Goal: Find specific page/section: Find specific page/section

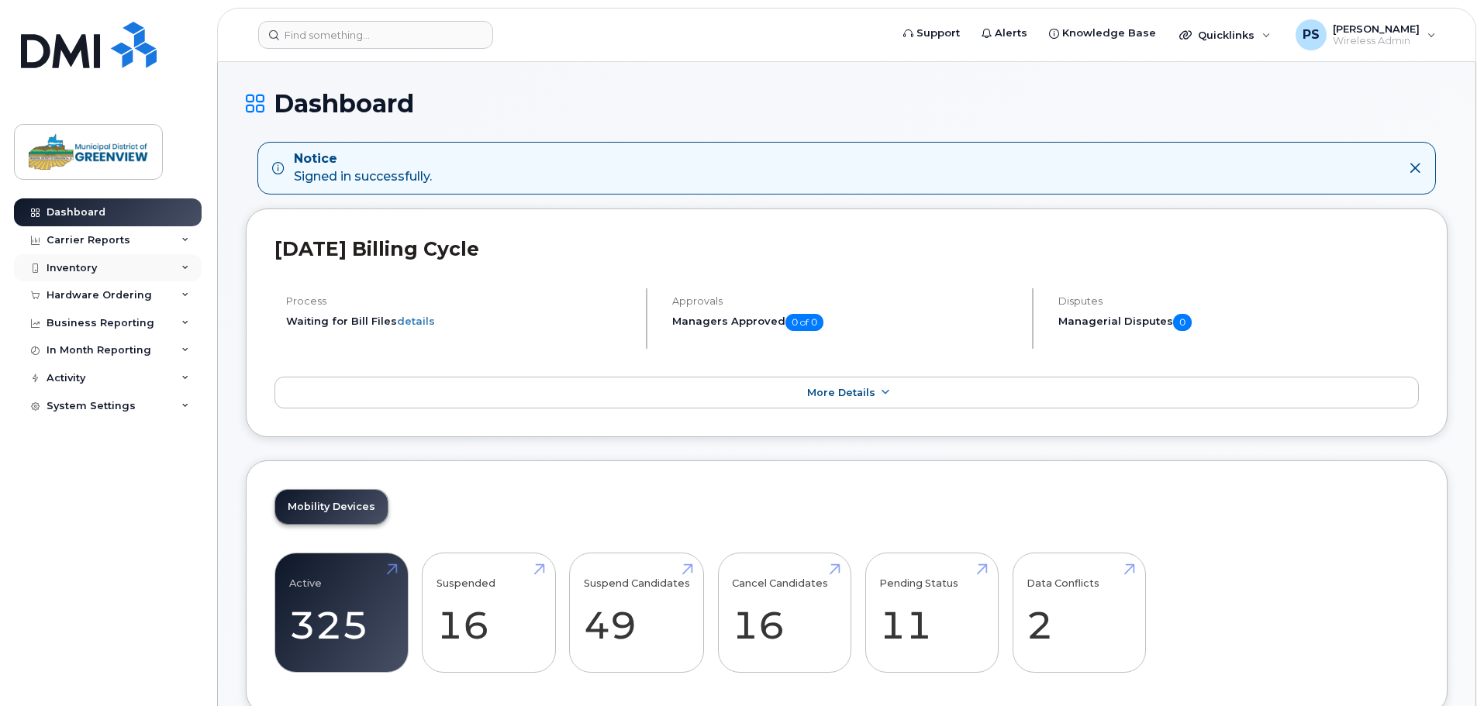
click at [95, 266] on div "Inventory" at bounding box center [72, 268] width 50 height 12
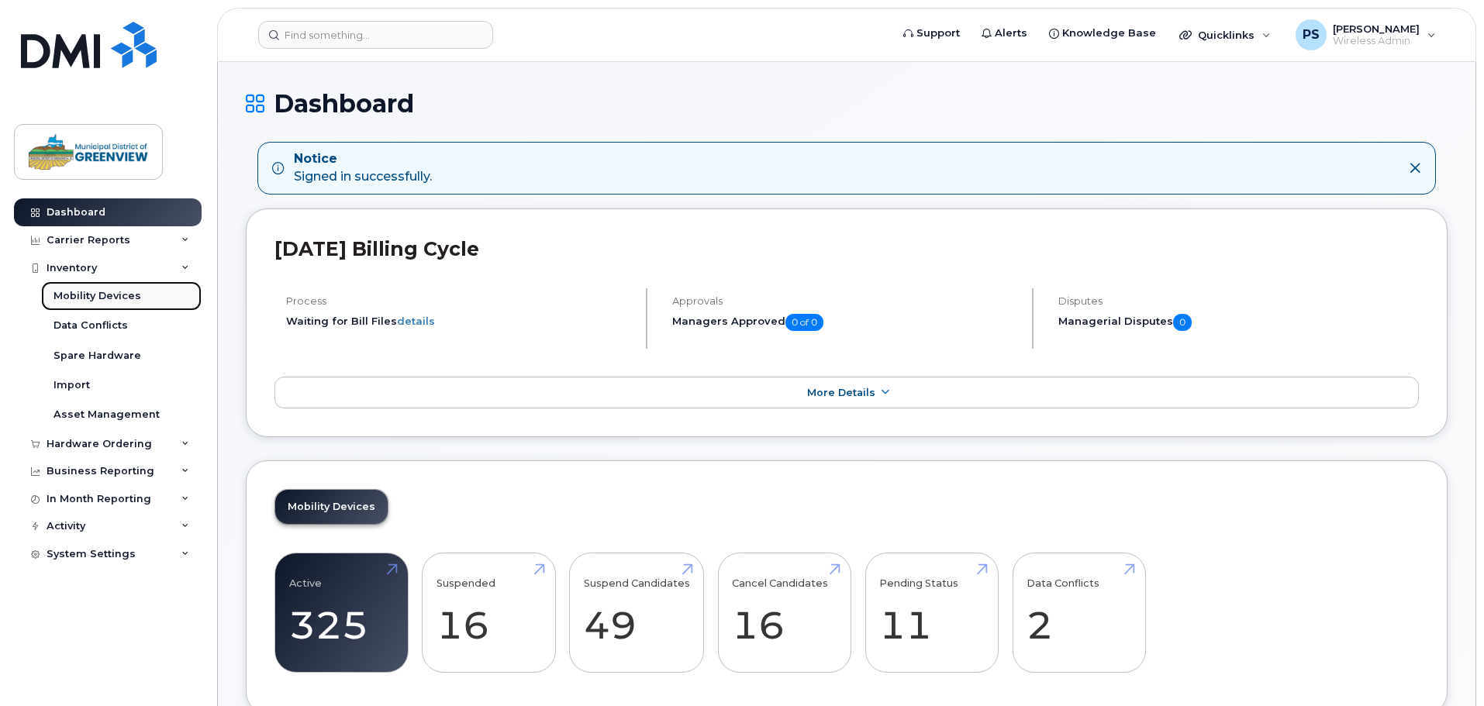
click at [102, 298] on div "Mobility Devices" at bounding box center [97, 296] width 88 height 14
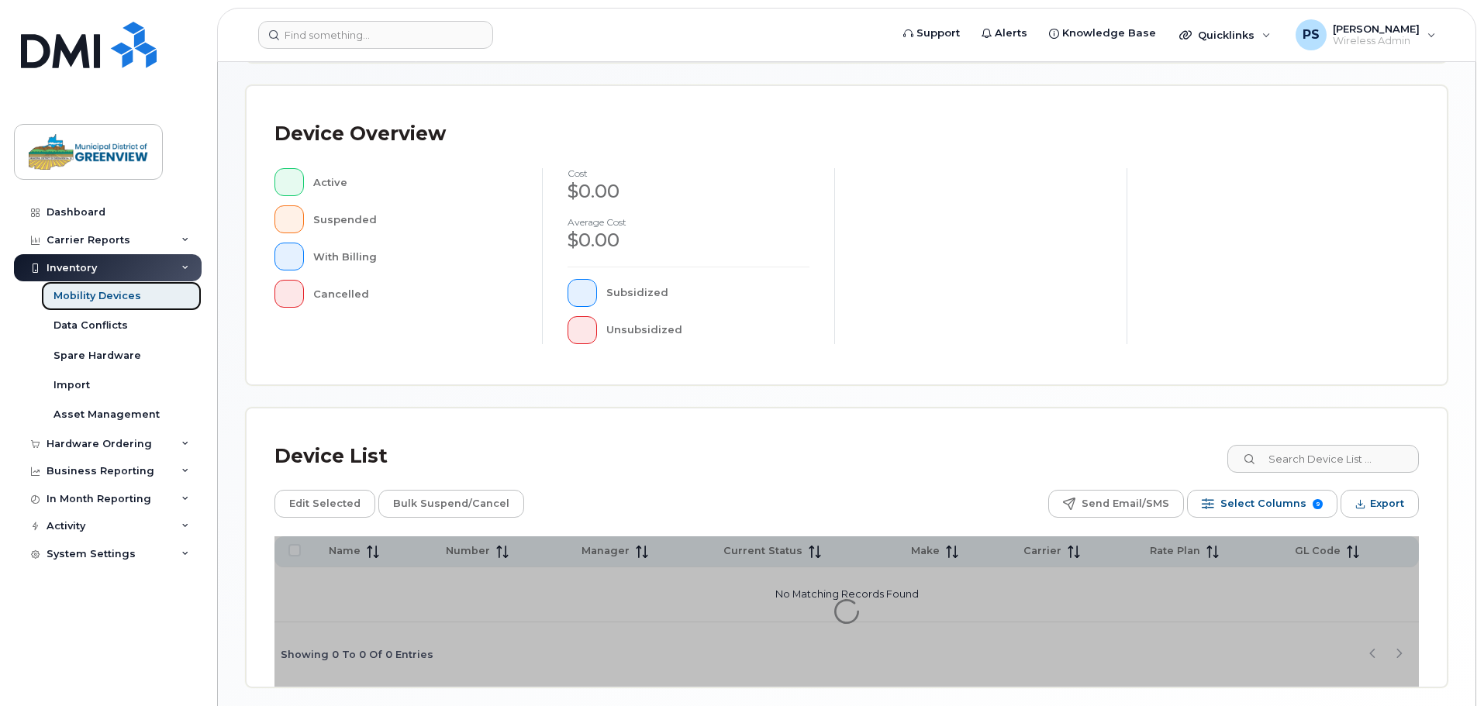
scroll to position [310, 0]
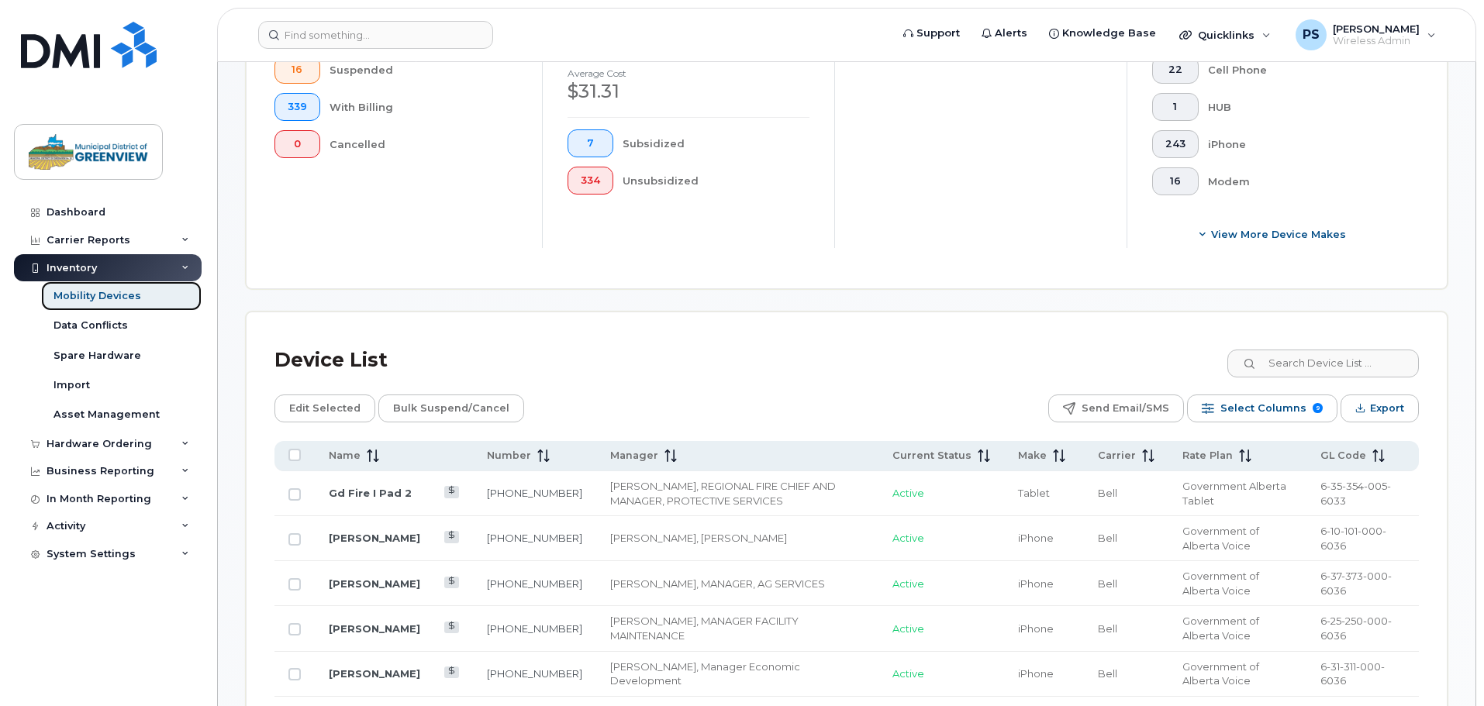
scroll to position [492, 0]
click at [343, 447] on span "Name" at bounding box center [345, 454] width 32 height 14
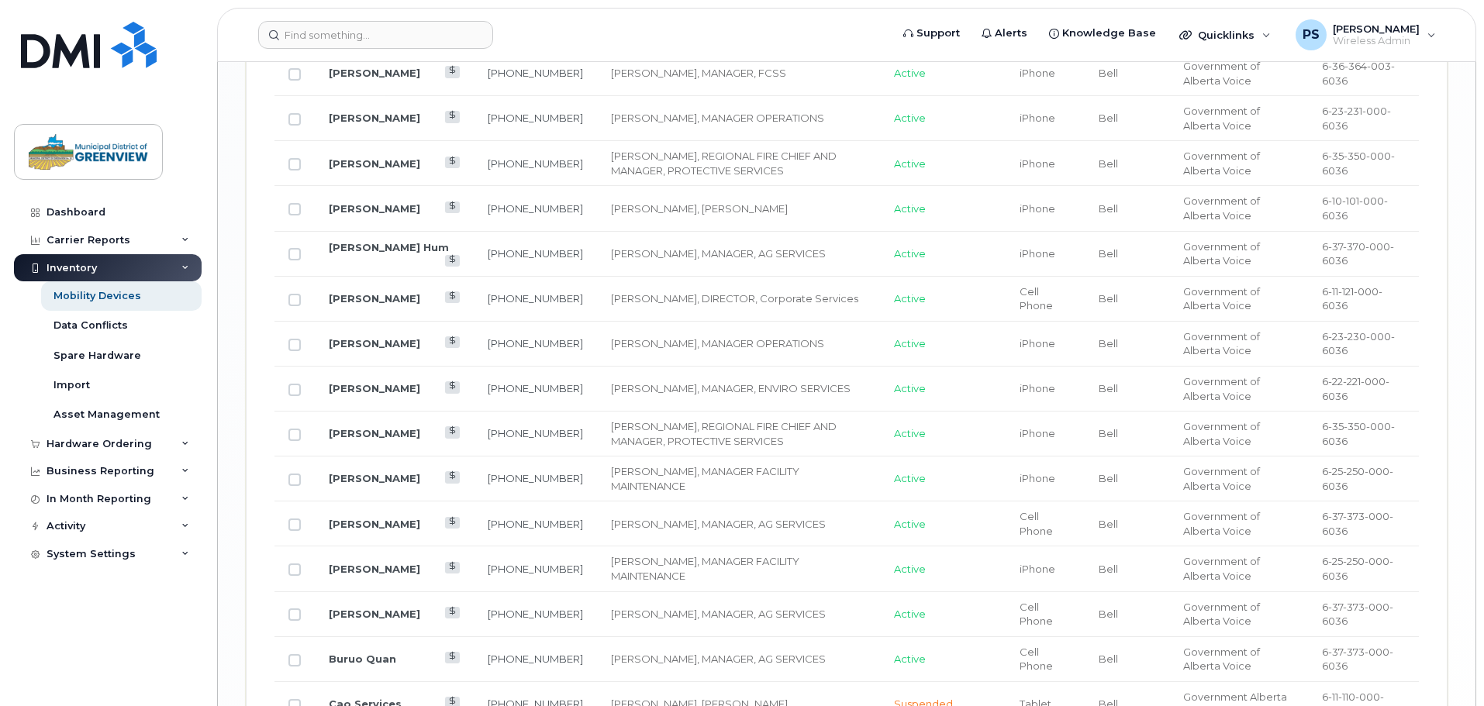
scroll to position [2638, 0]
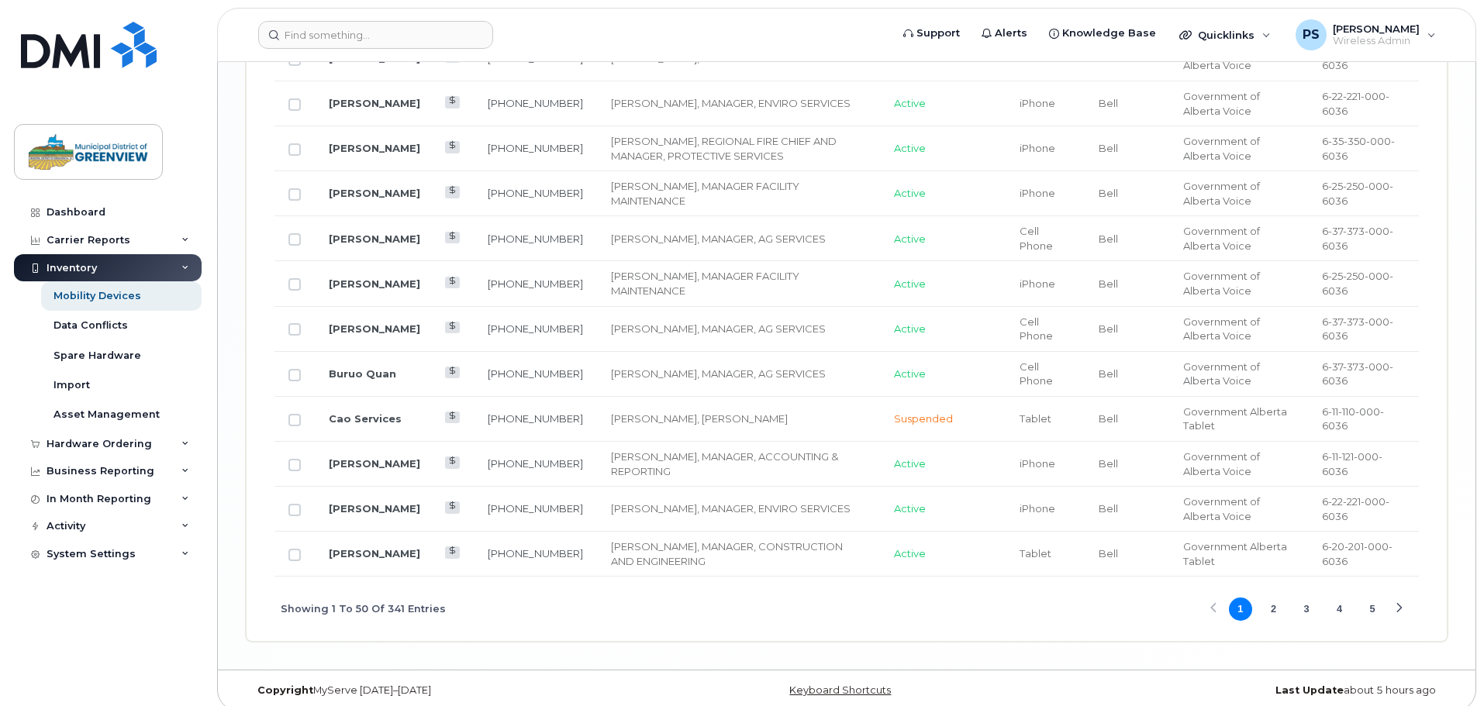
click at [1277, 598] on button "2" at bounding box center [1272, 609] width 23 height 23
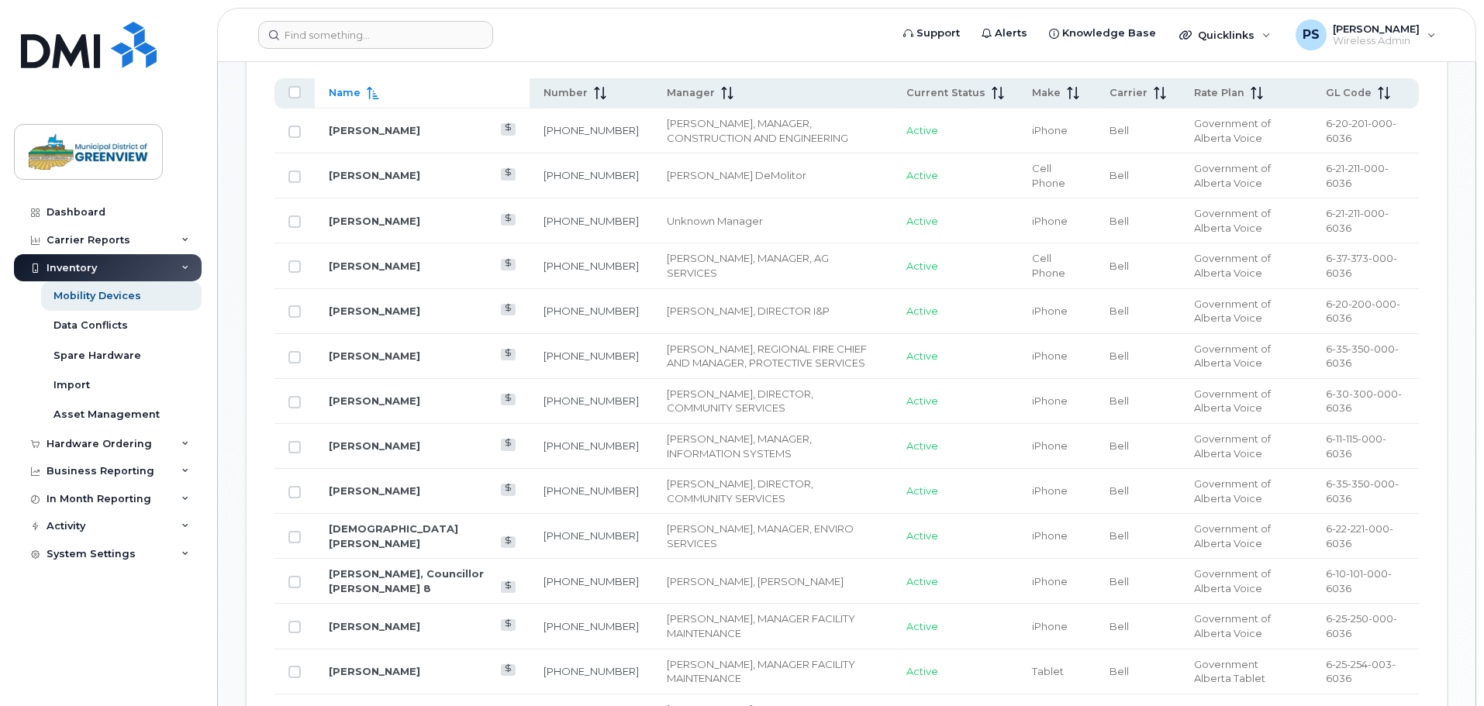
scroll to position [855, 0]
click at [374, 483] on link "[PERSON_NAME]" at bounding box center [374, 489] width 91 height 12
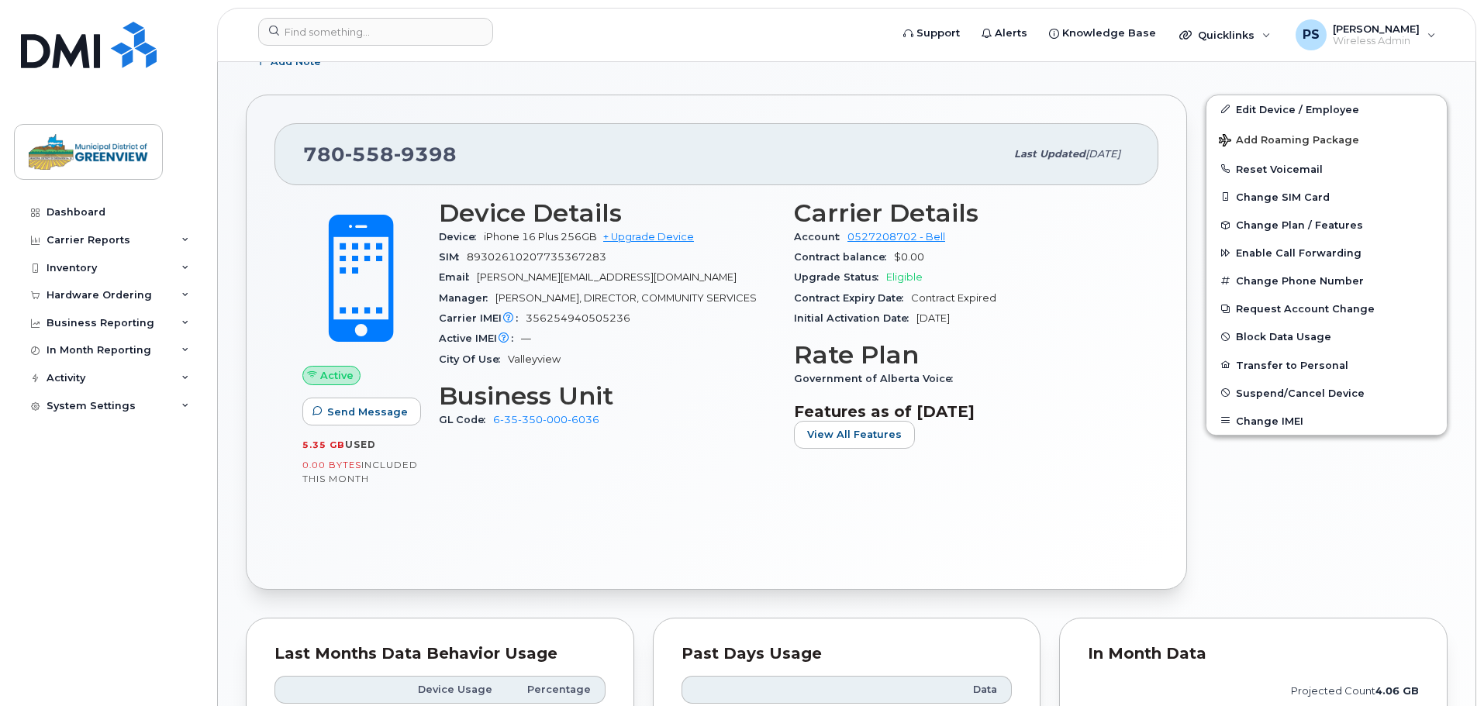
scroll to position [310, 0]
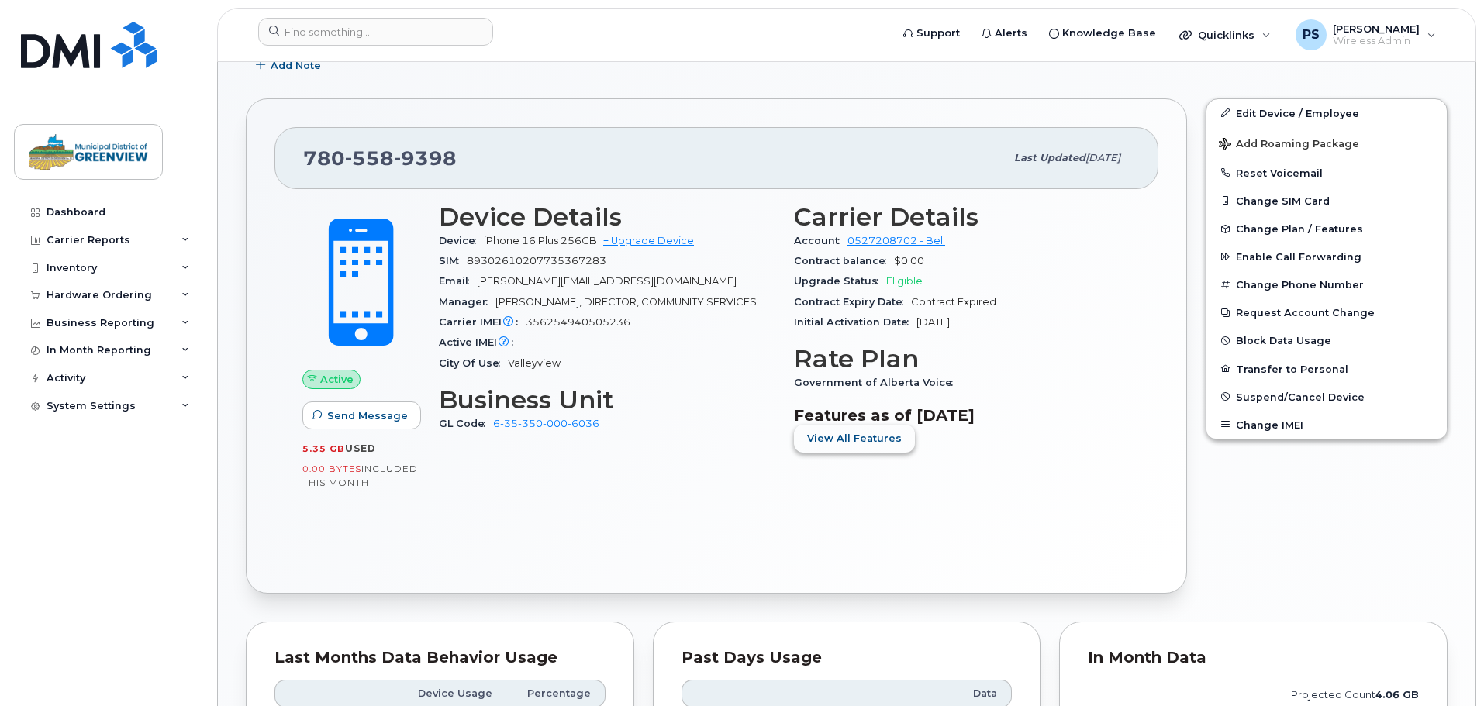
click at [888, 448] on button "View All Features" at bounding box center [854, 439] width 121 height 28
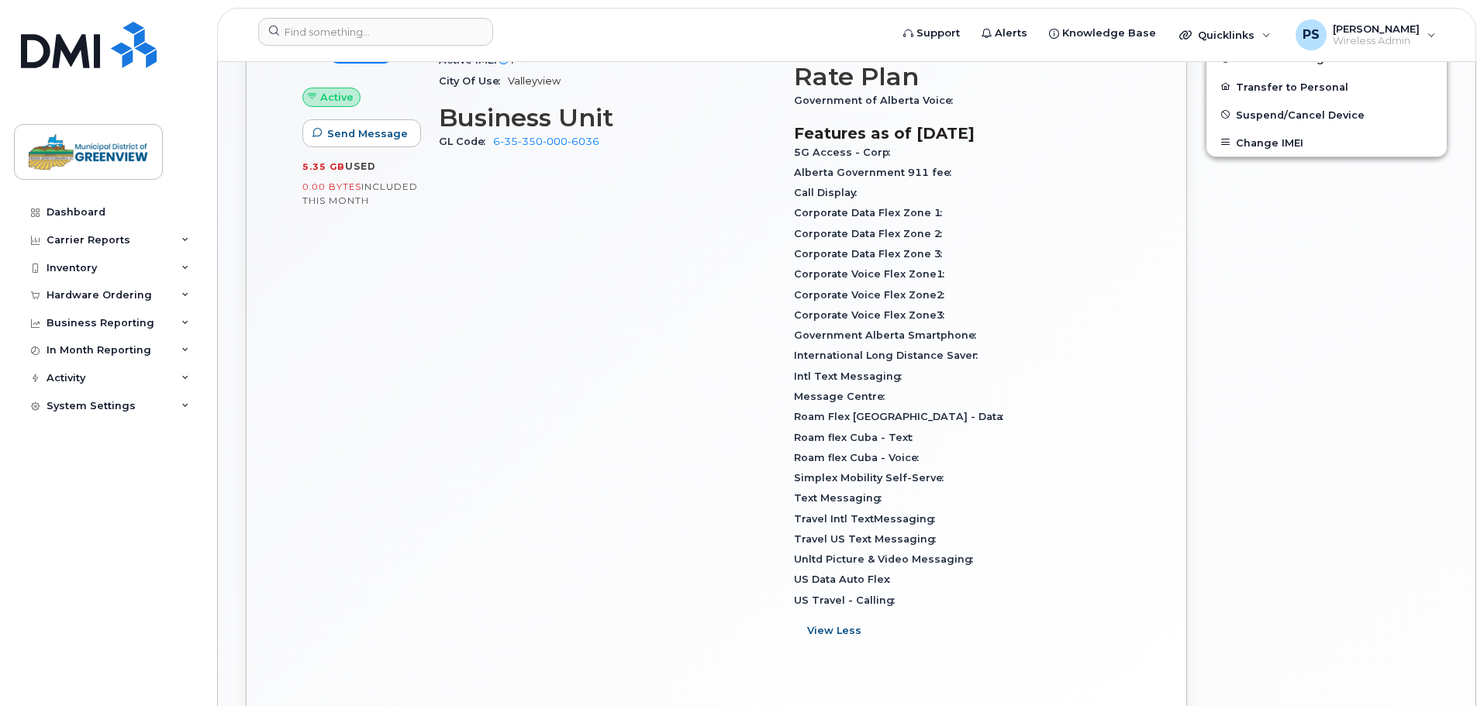
scroll to position [620, 0]
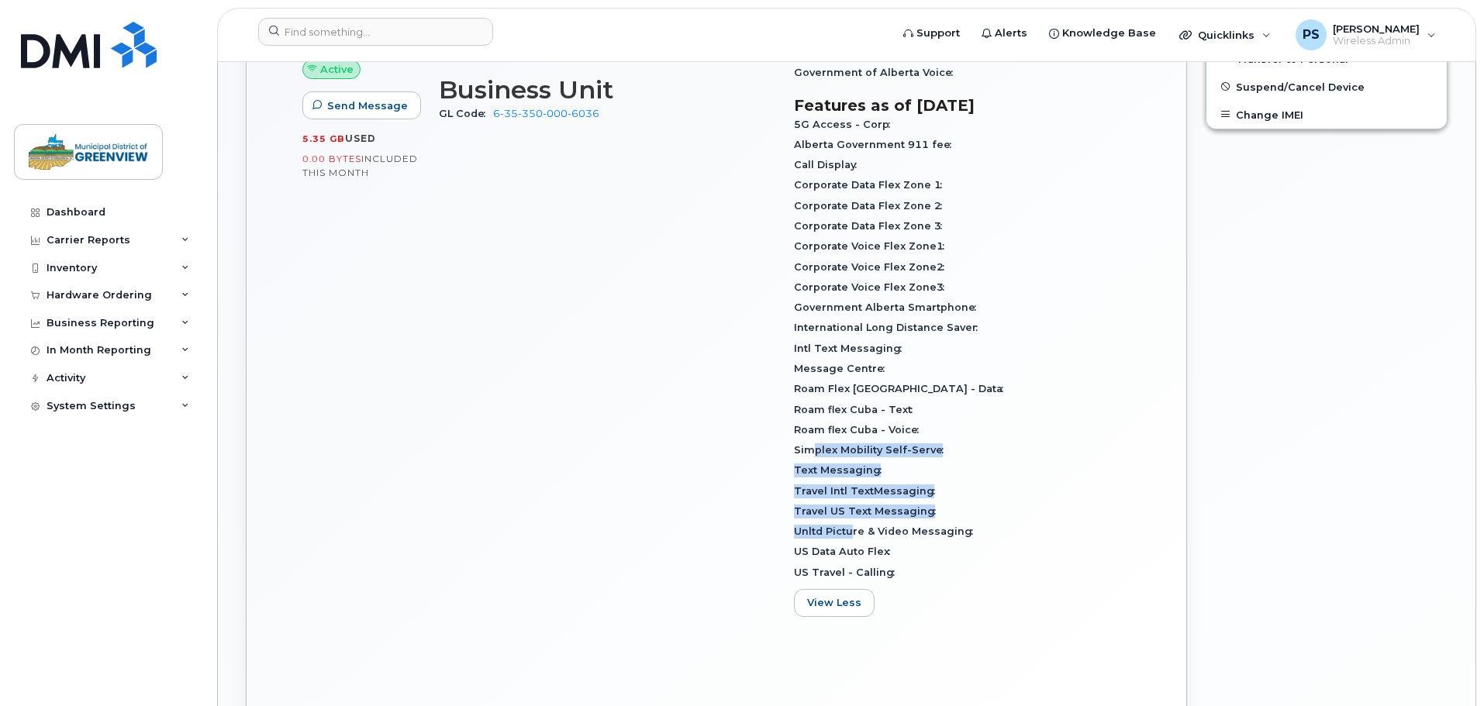
drag, startPoint x: 850, startPoint y: 531, endPoint x: 808, endPoint y: 456, distance: 85.7
click at [808, 456] on div "5G Access - Corp Alberta Government 911 fee Call Display Corporate Data Flex Zo…" at bounding box center [962, 349] width 336 height 468
click at [822, 455] on span "Simplex Mobility Self-Serve" at bounding box center [872, 450] width 157 height 12
click at [1124, 261] on div "Corporate Voice Flex Zone2" at bounding box center [962, 267] width 336 height 20
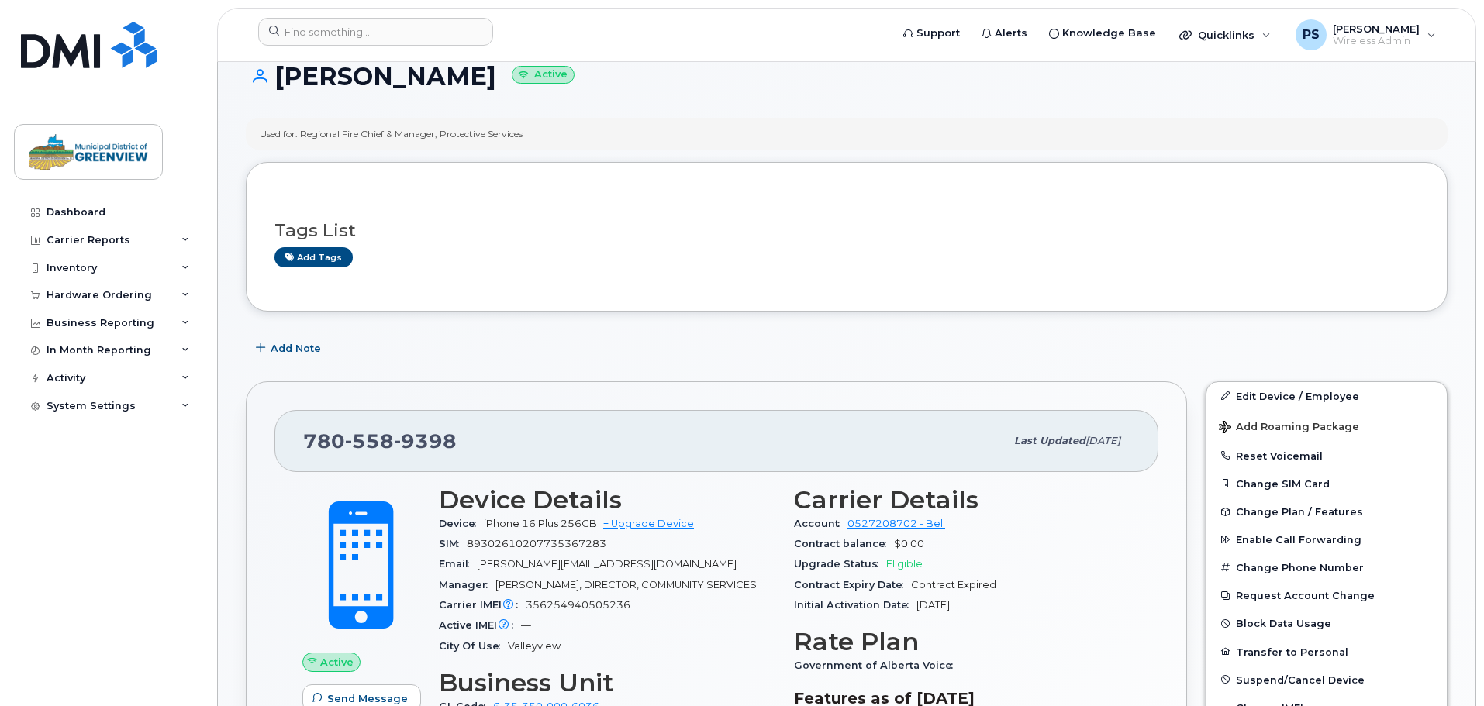
scroll to position [0, 0]
